Goal: Transaction & Acquisition: Book appointment/travel/reservation

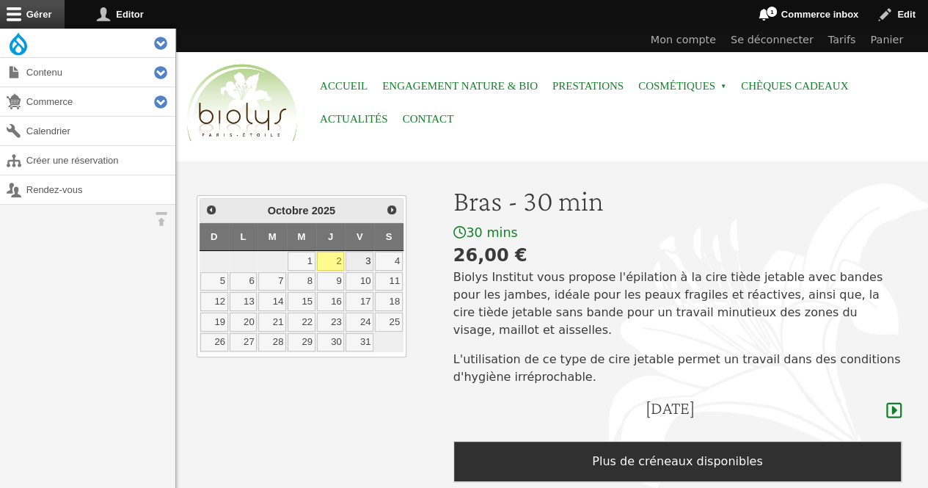
click at [364, 256] on link "3" at bounding box center [359, 261] width 28 height 19
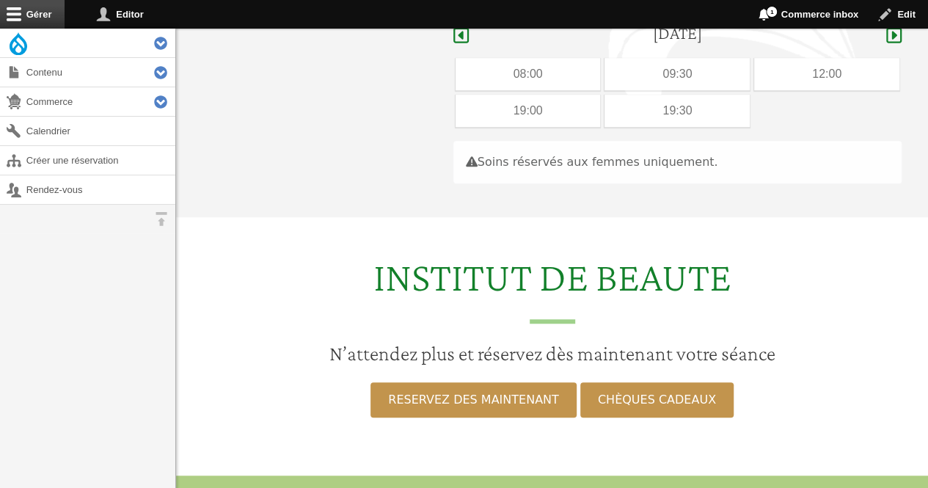
scroll to position [379, 0]
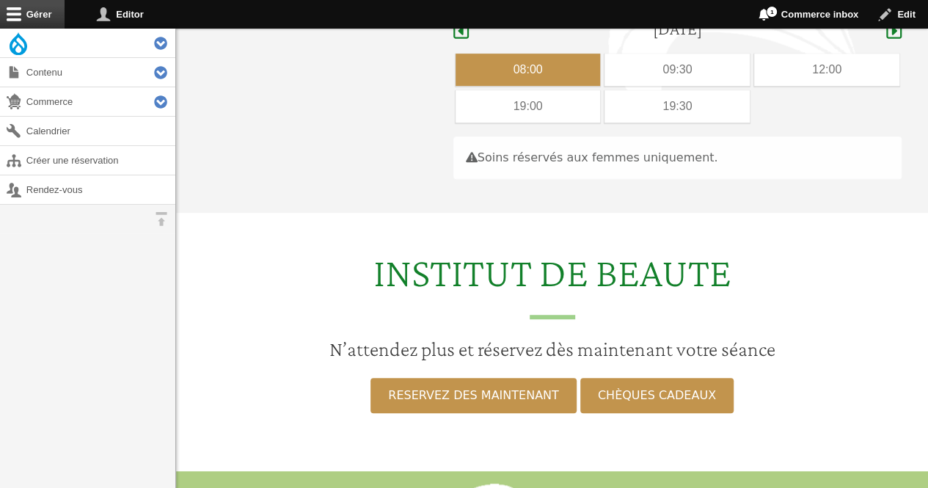
click at [496, 54] on div "08:00" at bounding box center [527, 70] width 145 height 32
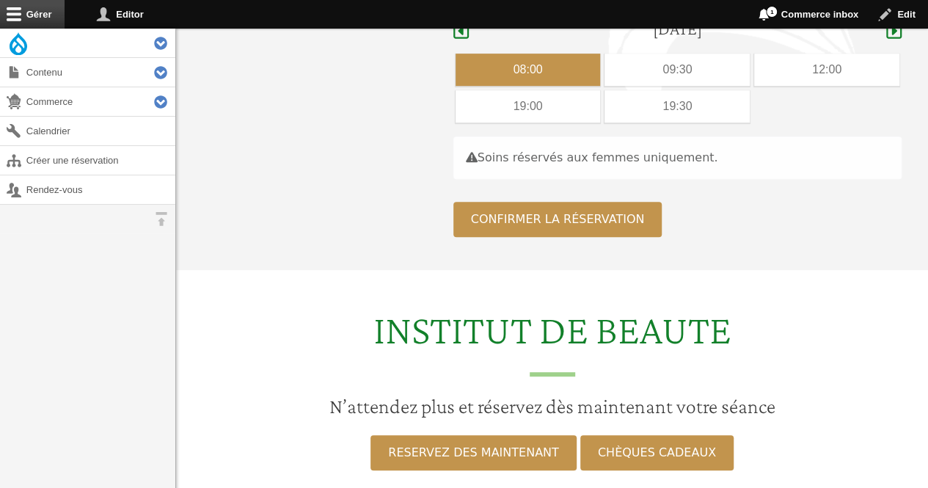
click at [491, 54] on div "08:00" at bounding box center [527, 70] width 145 height 32
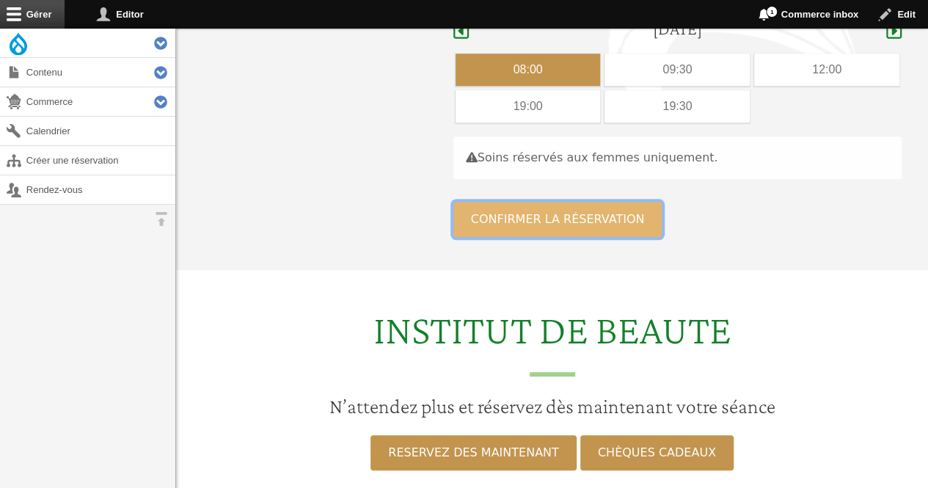
click at [477, 202] on button "Confirmer la réservation" at bounding box center [557, 219] width 209 height 35
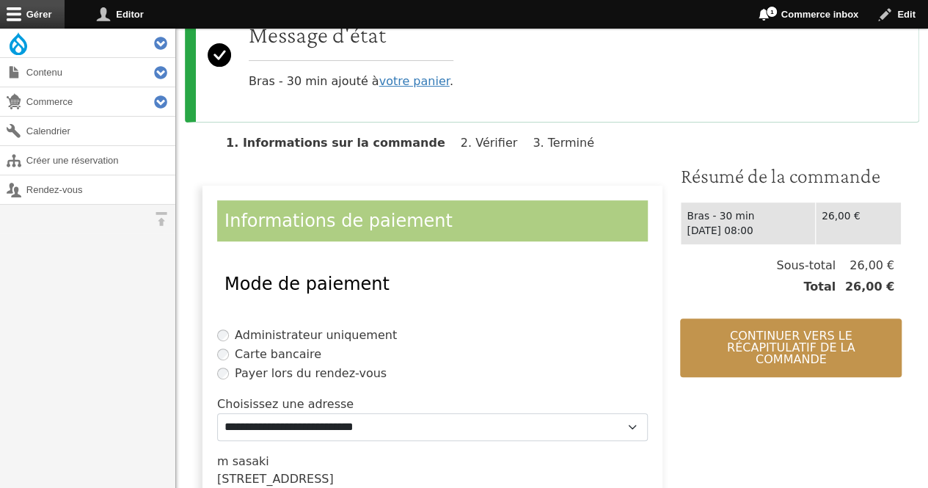
scroll to position [176, 0]
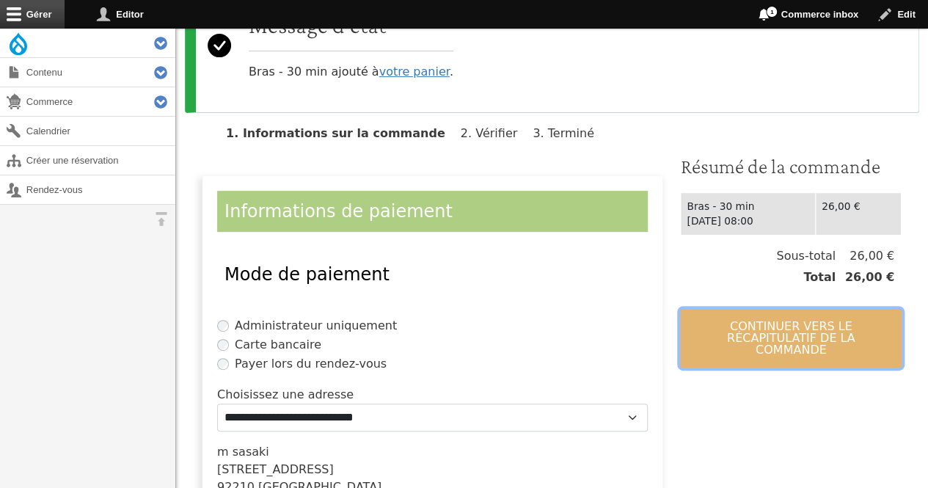
click at [732, 344] on button "Continuer vers le récapitulatif de la commande" at bounding box center [791, 338] width 222 height 59
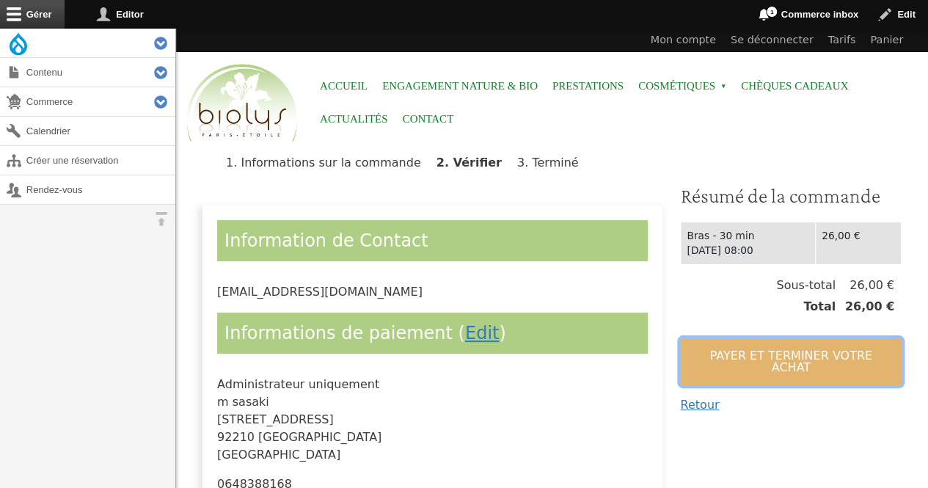
click at [711, 350] on button "Payer et terminer votre achat" at bounding box center [791, 361] width 222 height 47
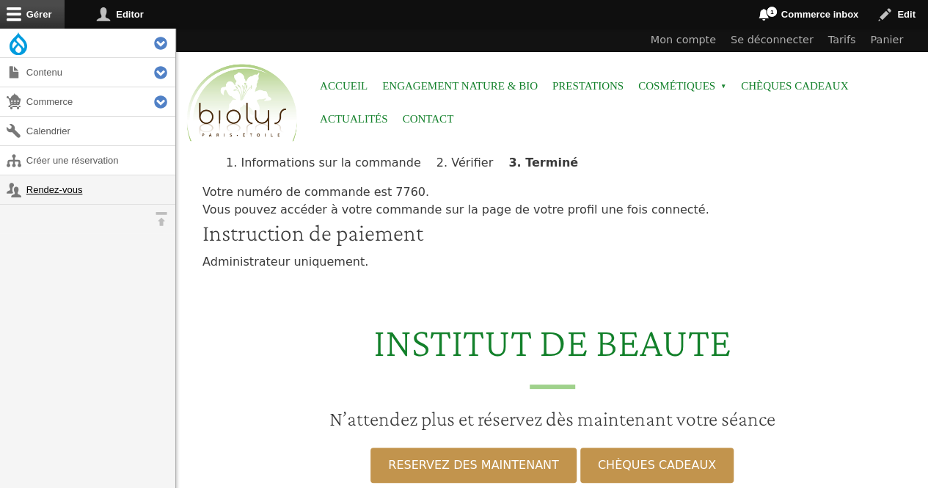
click at [63, 181] on link "Rendez-vous" at bounding box center [87, 189] width 175 height 29
